Goal: Task Accomplishment & Management: Use online tool/utility

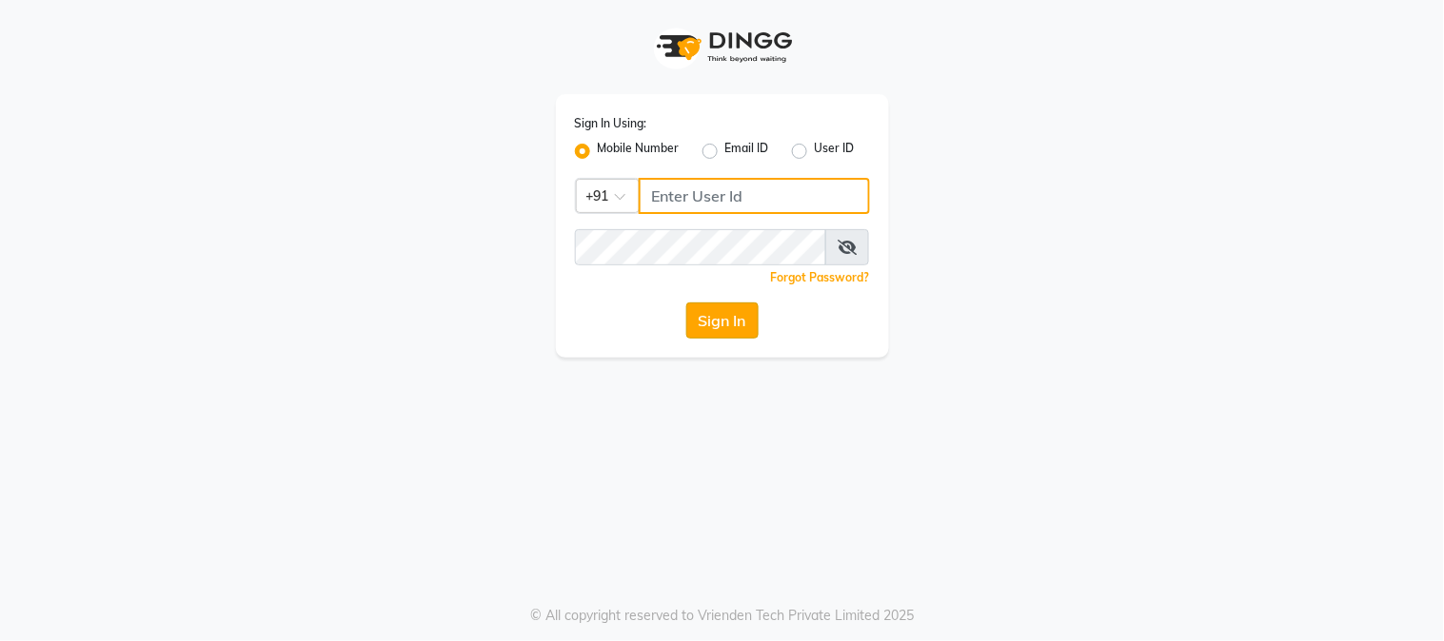
type input "9503033368"
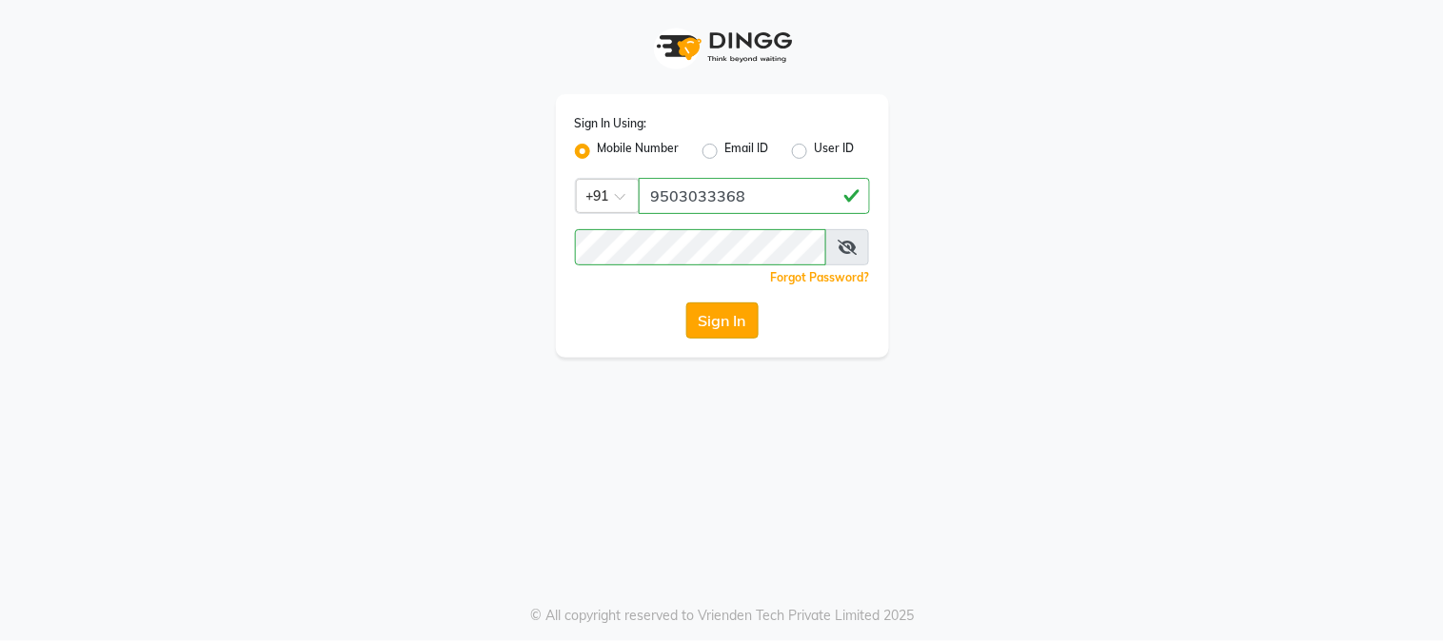
click at [746, 318] on button "Sign In" at bounding box center [722, 321] width 72 height 36
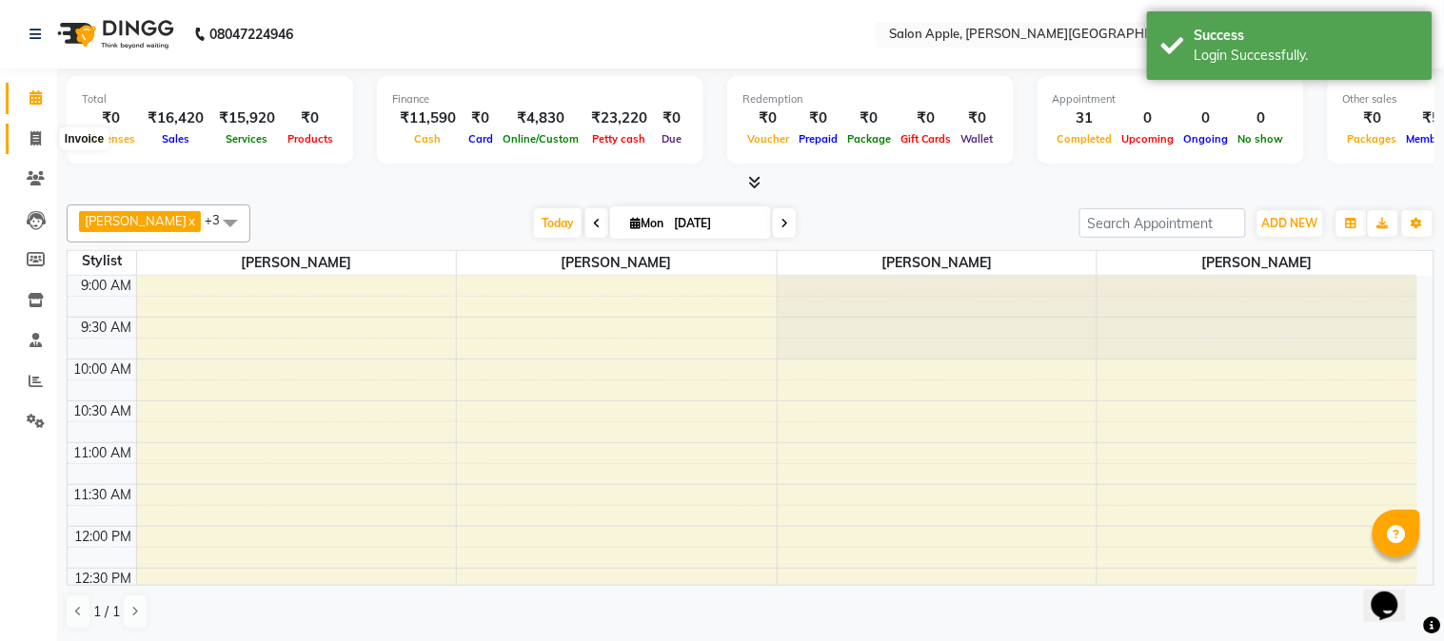
click at [24, 131] on span at bounding box center [35, 139] width 33 height 22
select select "4128"
select select "service"
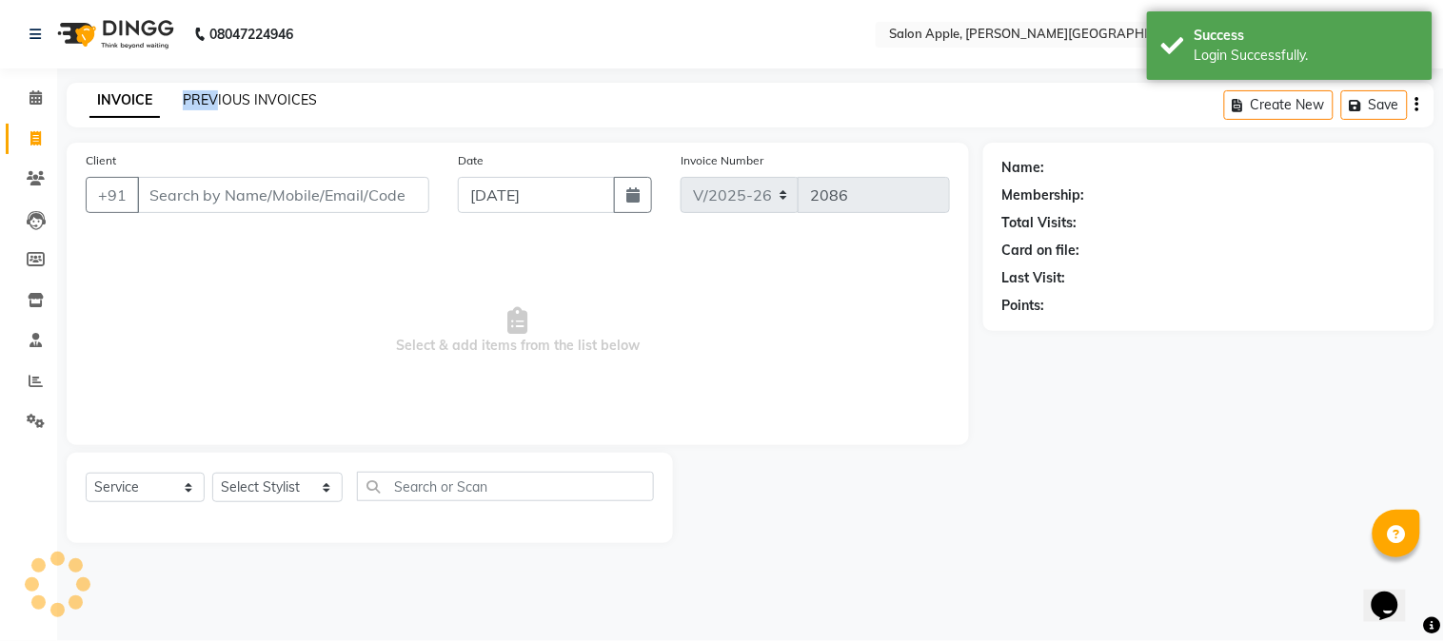
click at [212, 106] on div "INVOICE PREVIOUS INVOICES" at bounding box center [192, 100] width 250 height 20
click at [212, 106] on link "PREVIOUS INVOICES" at bounding box center [250, 99] width 134 height 17
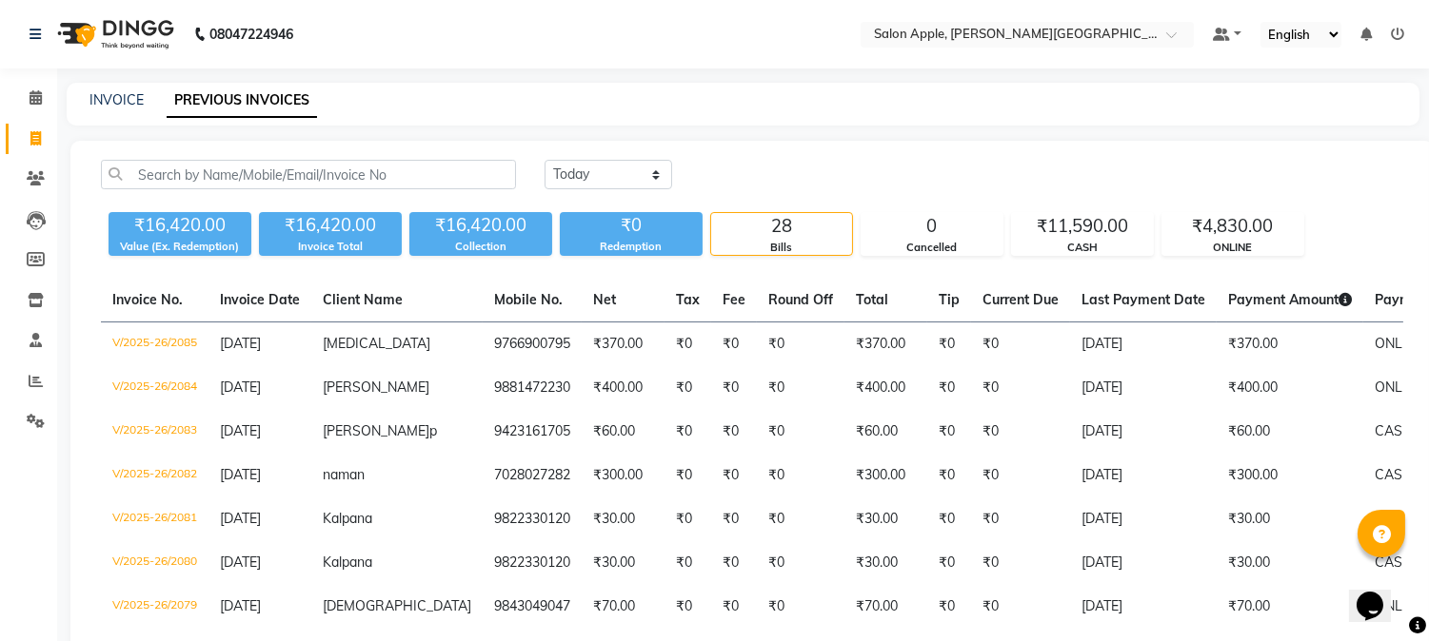
click at [1085, 235] on div "₹11,590.00" at bounding box center [1082, 226] width 141 height 27
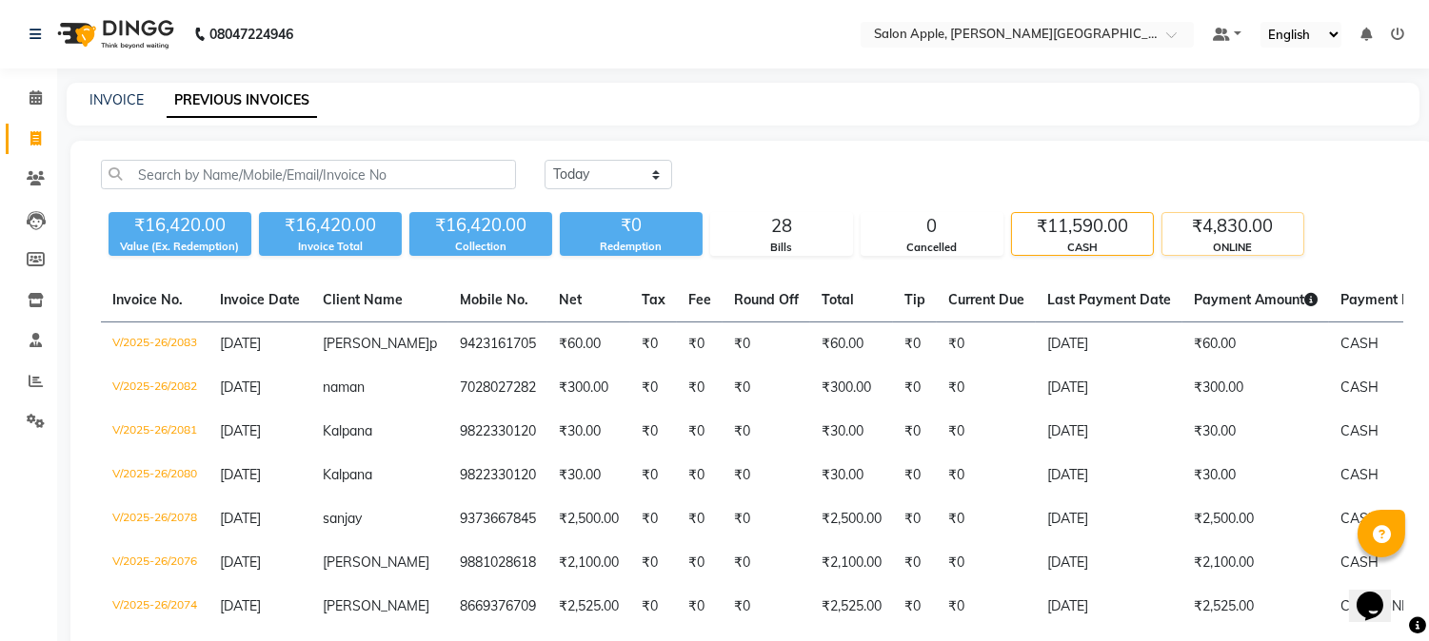
click at [1272, 229] on div "₹4,830.00" at bounding box center [1232, 226] width 141 height 27
